Goal: Information Seeking & Learning: Learn about a topic

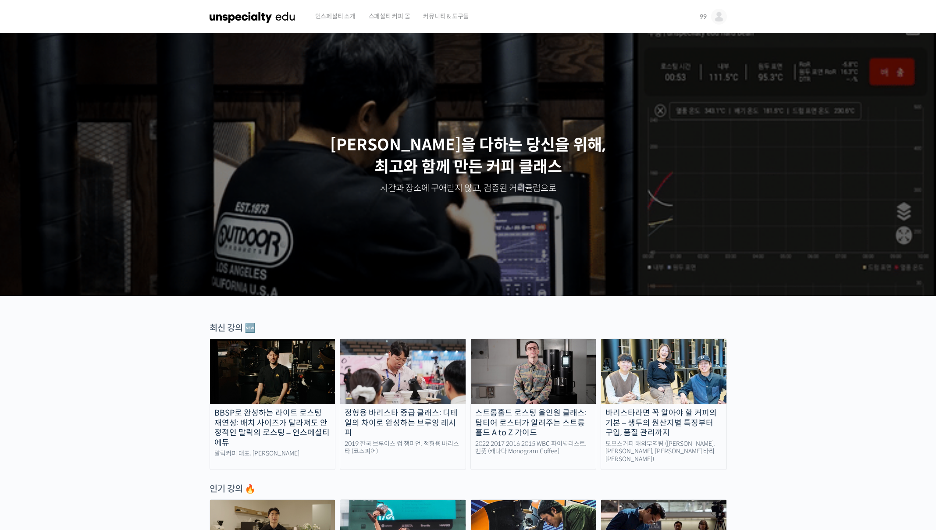
click at [725, 16] on img at bounding box center [719, 17] width 16 height 16
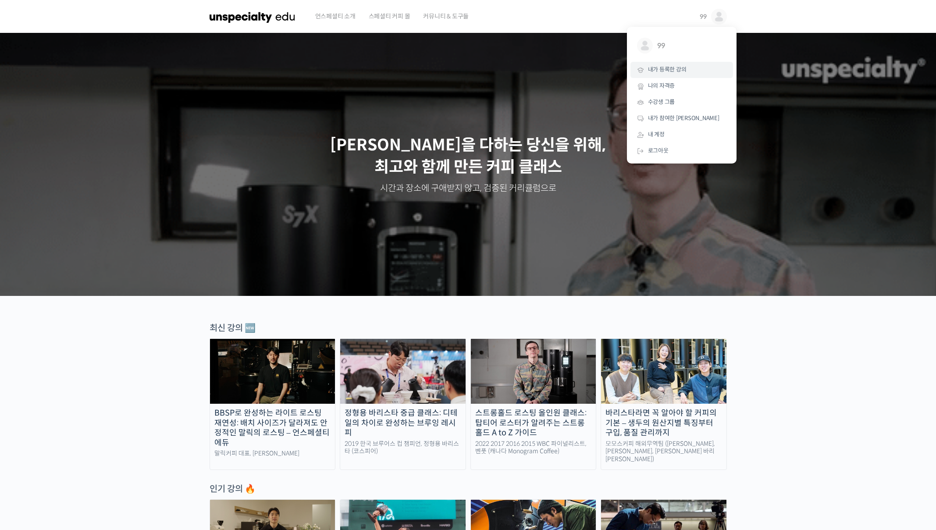
click at [666, 66] on span "내가 등록한 강의" at bounding box center [667, 69] width 39 height 7
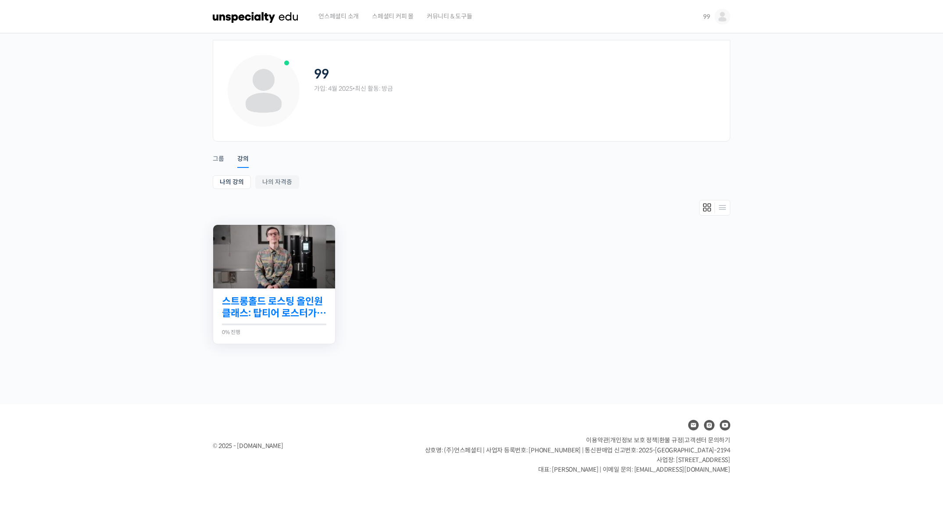
click at [303, 318] on link "스트롱홀드 로스팅 올인원 클래스: 탑티어 로스터가 알려주는 스트롱홀드 A to Z 가이드" at bounding box center [274, 308] width 104 height 24
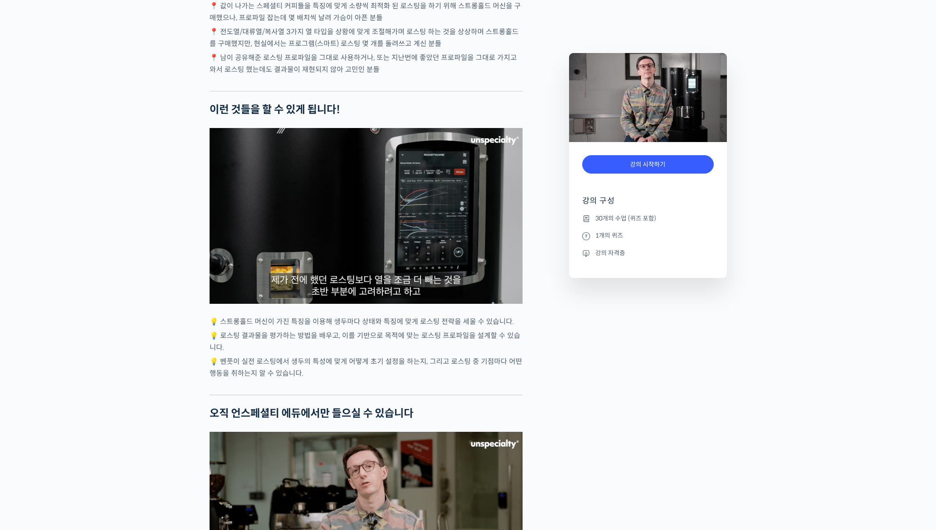
scroll to position [2203, 0]
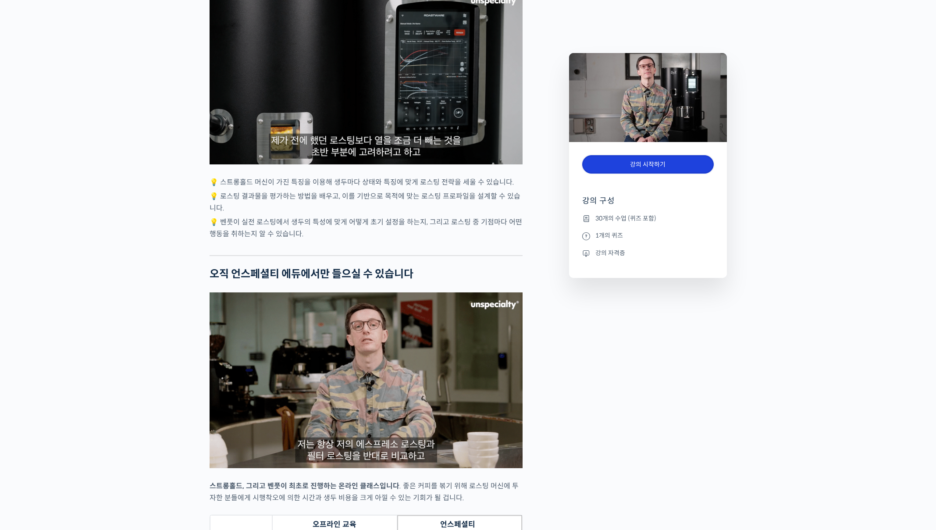
click at [627, 171] on link "강의 시작하기" at bounding box center [648, 164] width 132 height 19
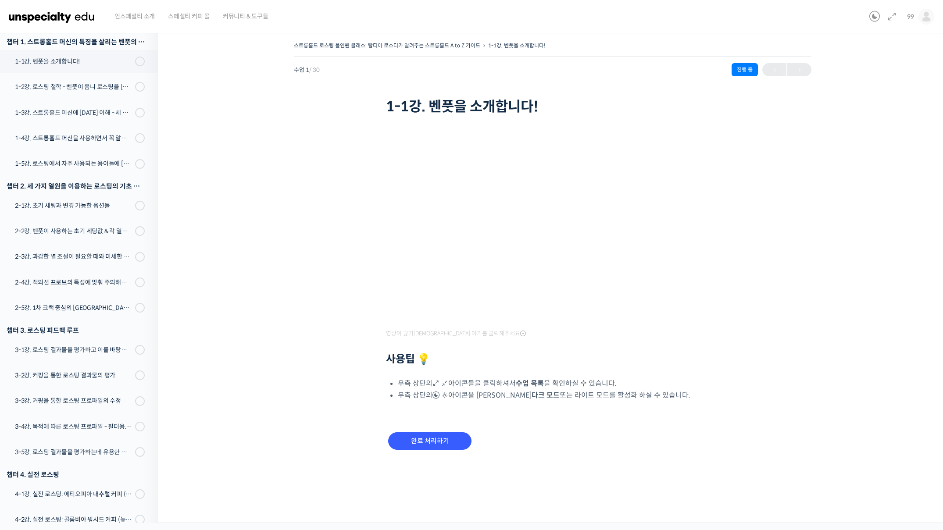
scroll to position [125, 0]
click at [925, 15] on img at bounding box center [926, 17] width 16 height 16
click at [830, 19] on div "언스페셜티 소개 스페셜티 커피 몰 커뮤니티 & 도구들" at bounding box center [487, 16] width 758 height 33
click at [919, 15] on img at bounding box center [926, 17] width 16 height 16
click at [887, 153] on link "로그아웃" at bounding box center [888, 151] width 103 height 16
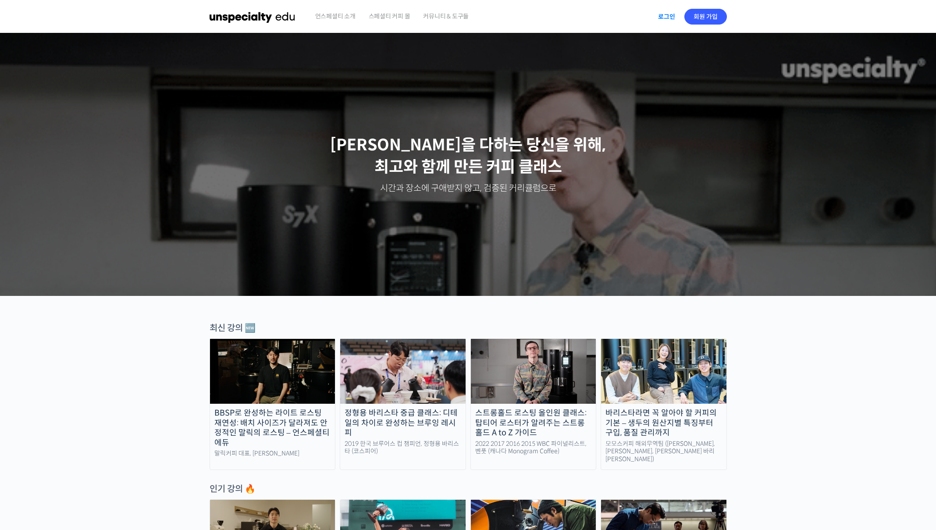
click at [670, 18] on link "로그인" at bounding box center [667, 17] width 28 height 20
